Goal: Navigation & Orientation: Find specific page/section

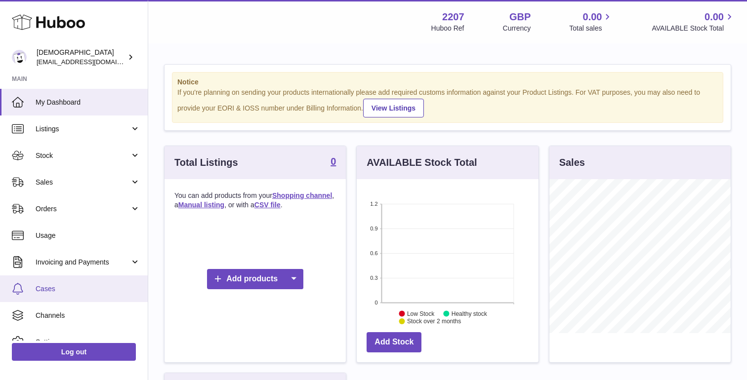
scroll to position [0, 0]
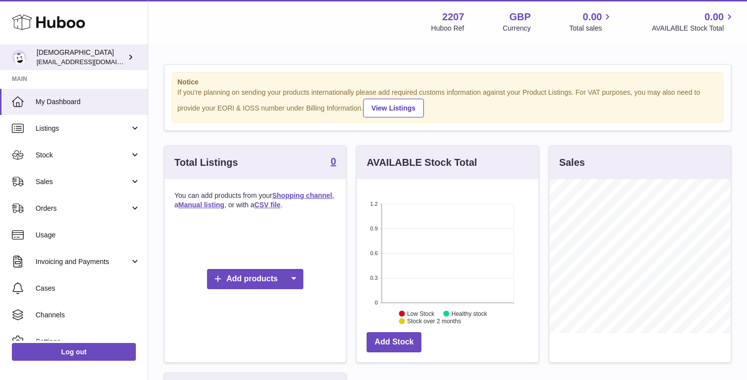
click at [97, 61] on span "[EMAIL_ADDRESS][DOMAIN_NAME]" at bounding box center [91, 62] width 109 height 8
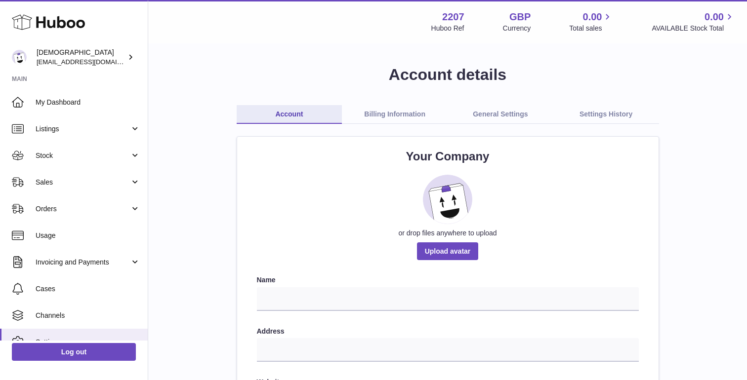
click at [630, 113] on link "Settings History" at bounding box center [606, 114] width 106 height 19
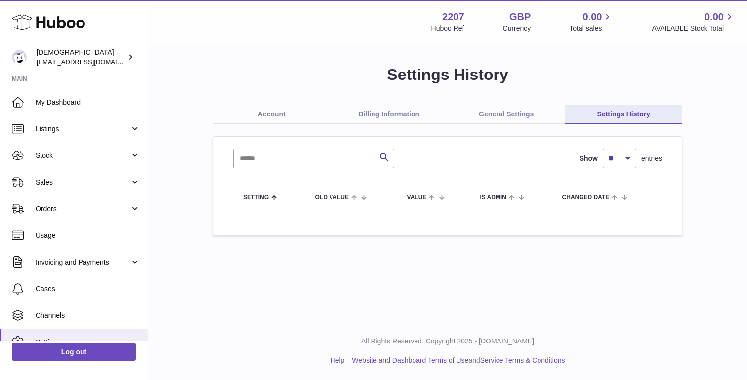
click at [495, 111] on link "General Settings" at bounding box center [506, 114] width 118 height 19
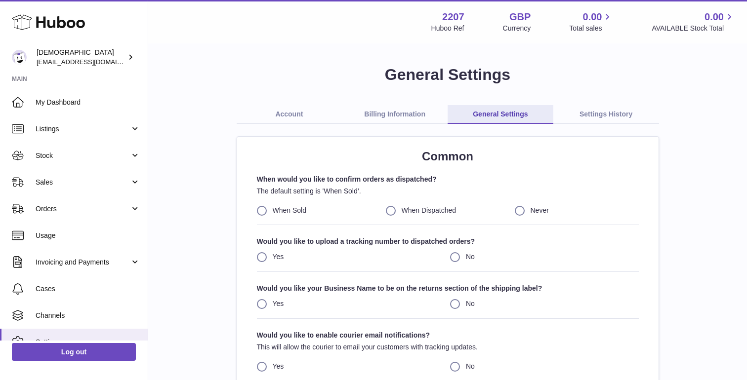
click at [406, 115] on link "Billing Information" at bounding box center [395, 114] width 106 height 19
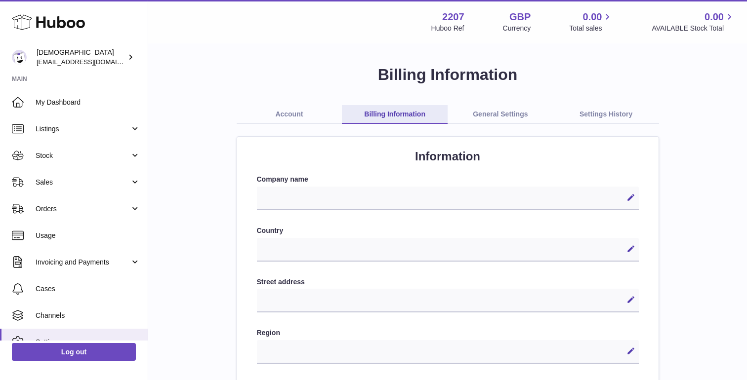
select select
click at [283, 113] on link "Account" at bounding box center [290, 114] width 106 height 19
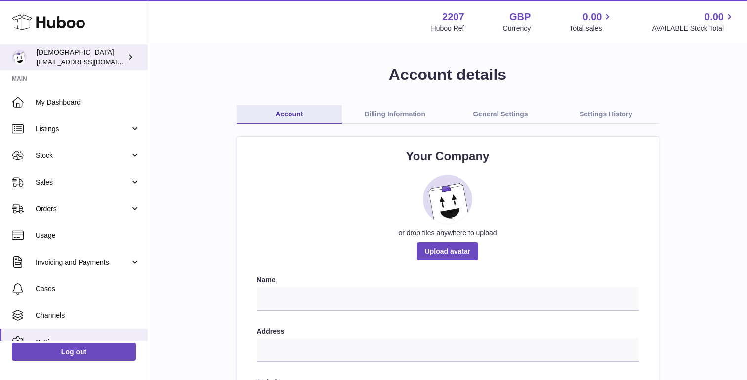
click at [60, 54] on div "Christian christianwedge@yahoo.com" at bounding box center [81, 57] width 89 height 19
click at [398, 118] on link "Billing Information" at bounding box center [395, 114] width 106 height 19
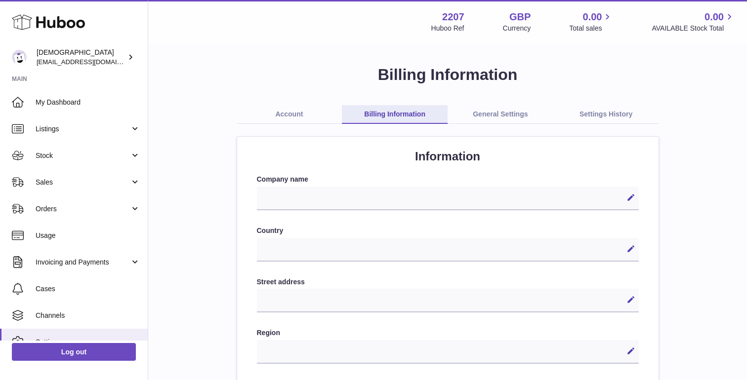
select select
click at [504, 112] on link "General Settings" at bounding box center [500, 114] width 106 height 19
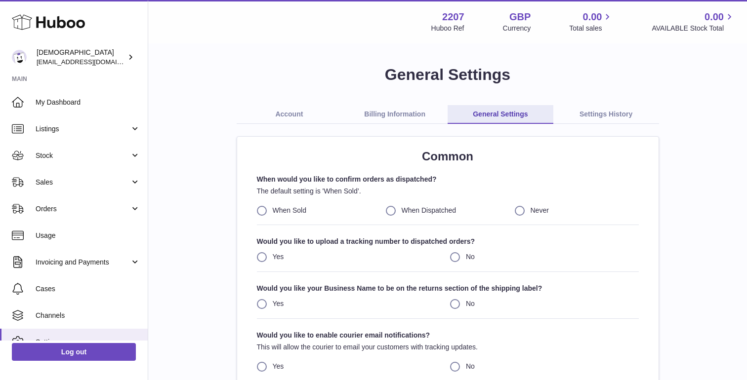
click at [587, 113] on link "Settings History" at bounding box center [606, 114] width 106 height 19
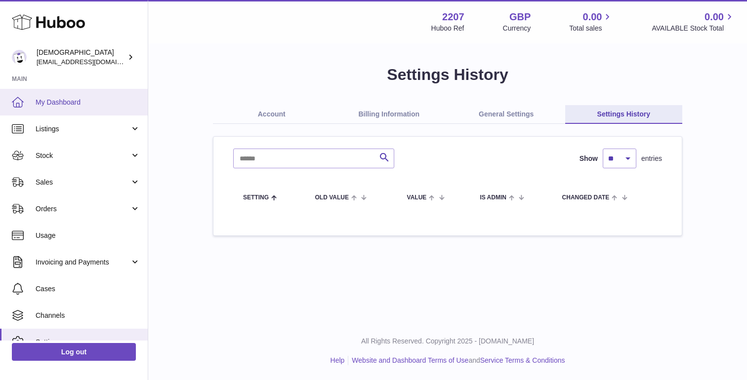
click at [68, 102] on span "My Dashboard" at bounding box center [88, 102] width 105 height 9
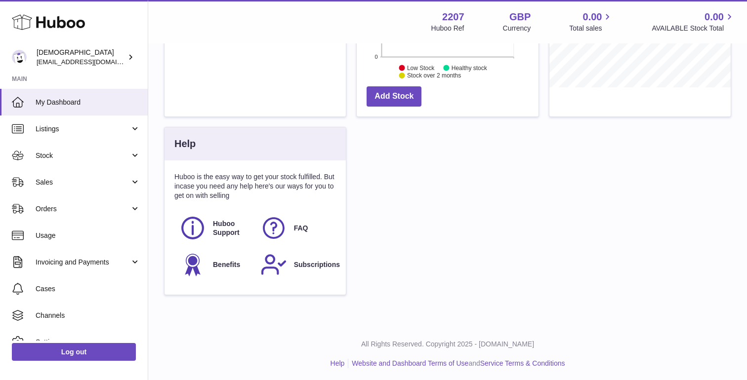
scroll to position [245, 0]
click at [296, 224] on span "FAQ" at bounding box center [301, 228] width 14 height 9
click at [217, 225] on span "Huboo Support" at bounding box center [231, 229] width 37 height 19
